Goal: Find specific page/section: Find specific page/section

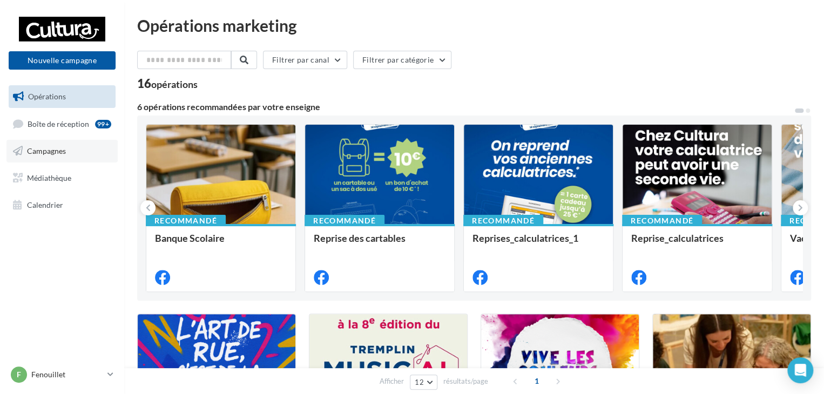
click at [60, 150] on span "Campagnes" at bounding box center [46, 150] width 39 height 9
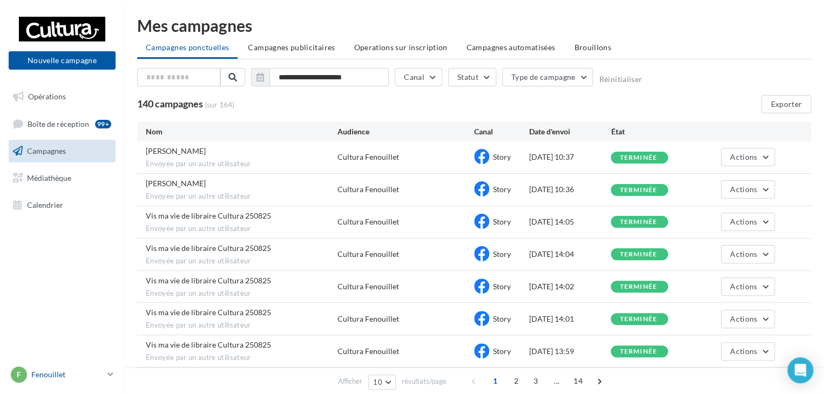
click at [86, 375] on p "Fenouillet" at bounding box center [67, 374] width 72 height 11
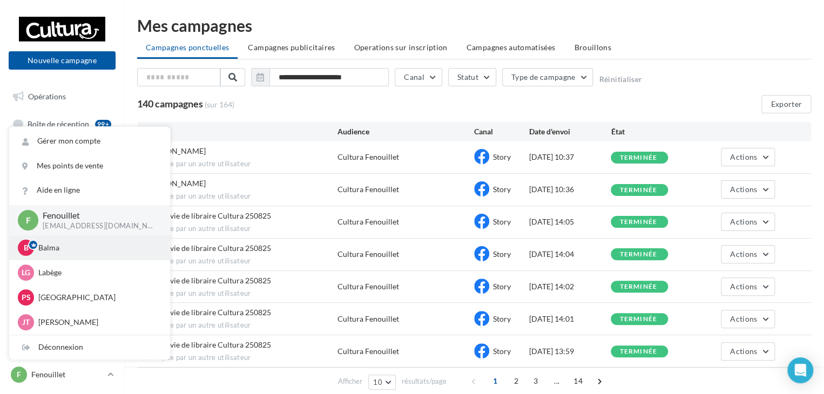
click at [41, 249] on p "Balma" at bounding box center [97, 247] width 119 height 11
